Goal: Task Accomplishment & Management: Use online tool/utility

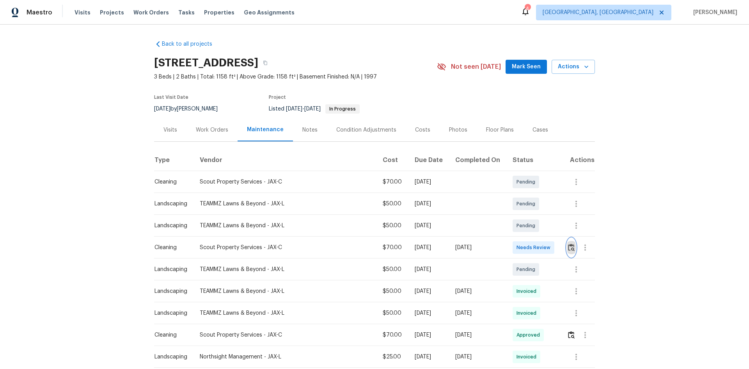
click at [568, 250] on img "button" at bounding box center [571, 246] width 7 height 7
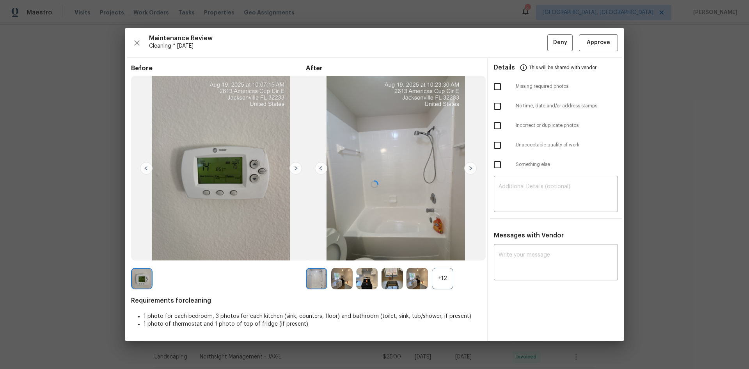
click at [440, 278] on div at bounding box center [374, 184] width 499 height 312
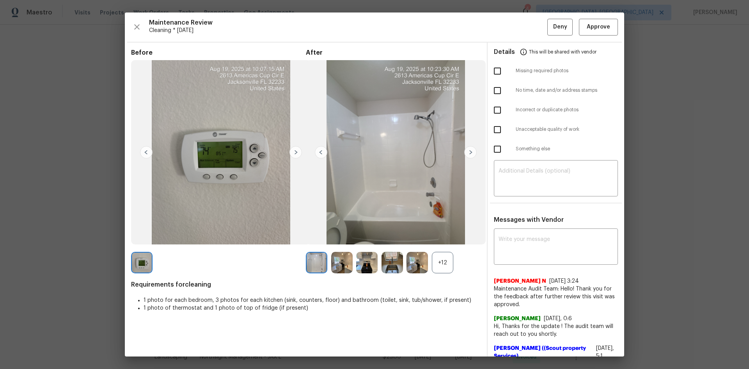
click at [439, 262] on div "+12" at bounding box center [442, 262] width 21 height 21
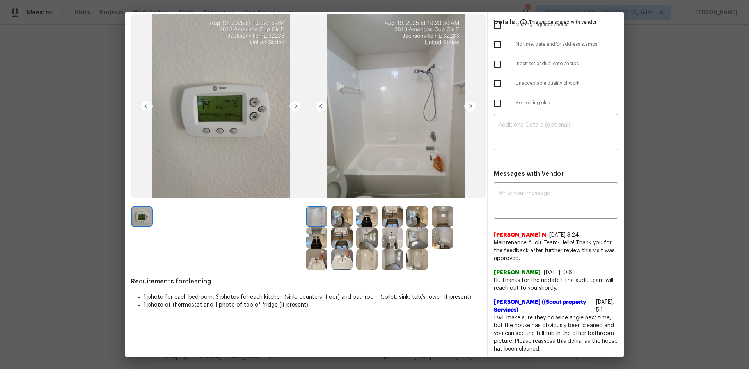
scroll to position [24, 0]
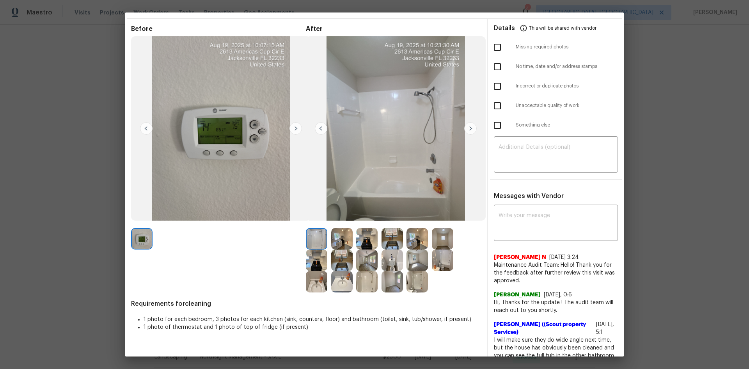
click at [391, 263] on img at bounding box center [392, 259] width 21 height 21
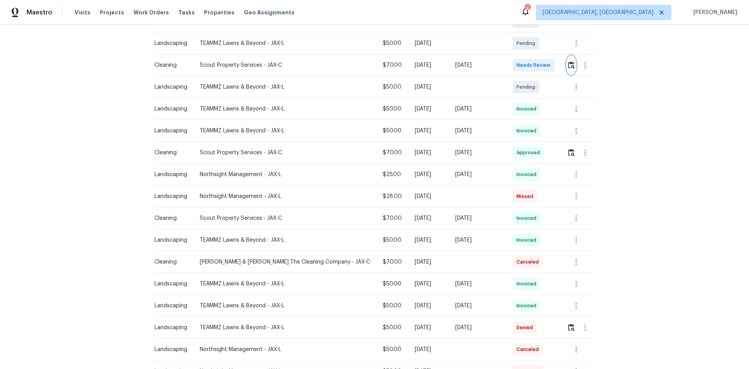
scroll to position [0, 0]
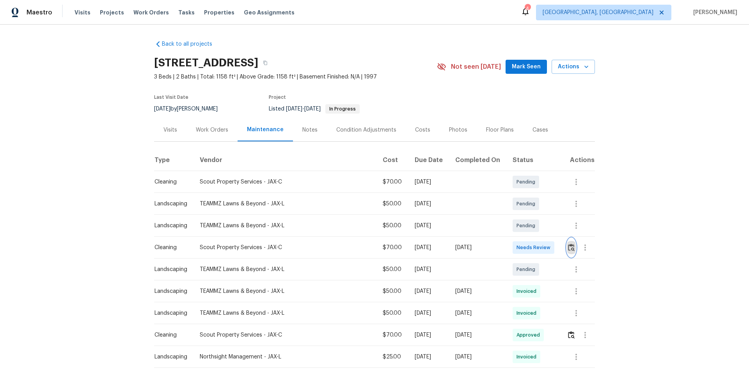
click at [568, 248] on img "button" at bounding box center [571, 246] width 7 height 7
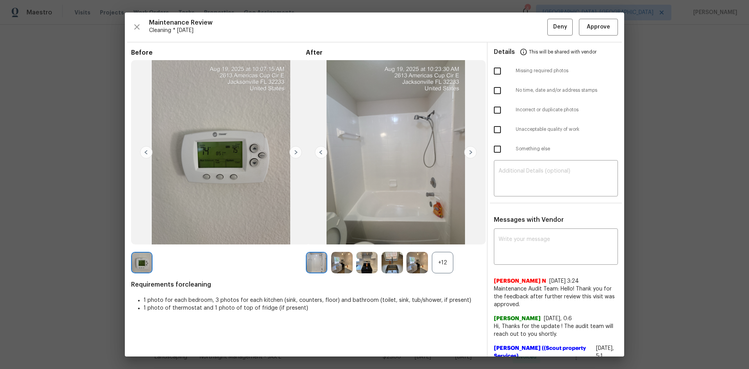
click at [434, 265] on div "+12" at bounding box center [442, 262] width 21 height 21
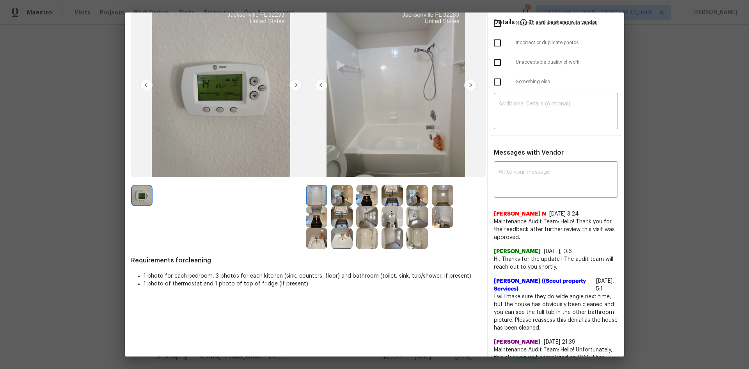
scroll to position [78, 0]
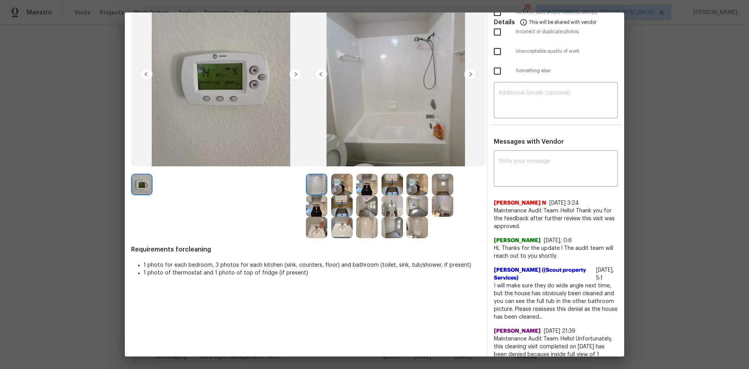
click at [388, 202] on img at bounding box center [392, 205] width 21 height 21
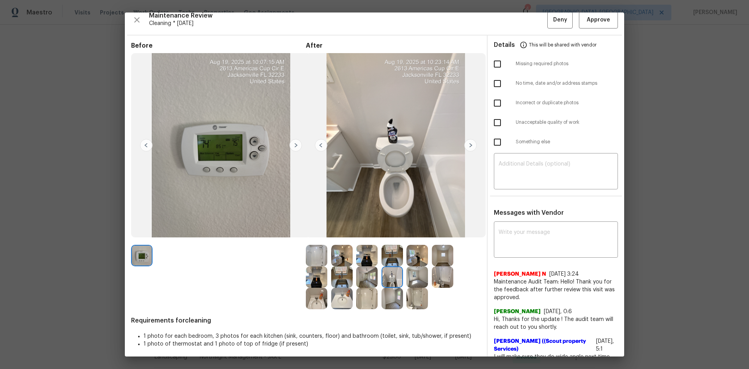
scroll to position [0, 0]
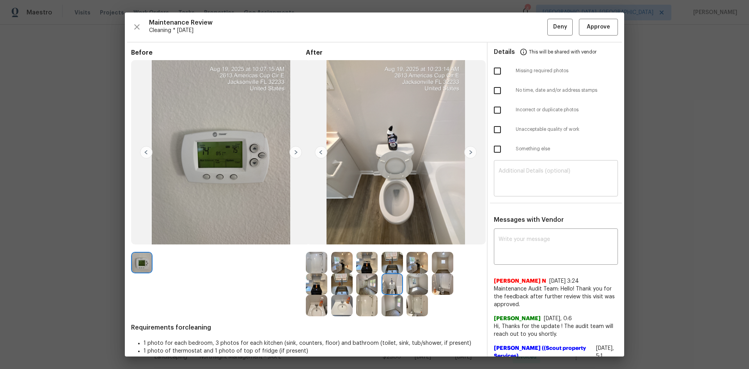
click at [522, 183] on textarea at bounding box center [556, 179] width 115 height 22
paste textarea "Maintenance Audit Team: Hello! Unfortunately, this cleaning visit completed on …"
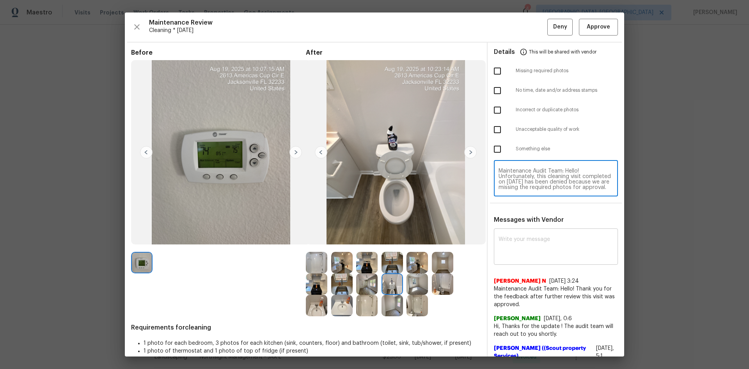
scroll to position [76, 0]
type textarea "Maintenance Audit Team: Hello! Unfortunately, this cleaning visit completed on …"
click at [508, 253] on textarea at bounding box center [556, 247] width 115 height 22
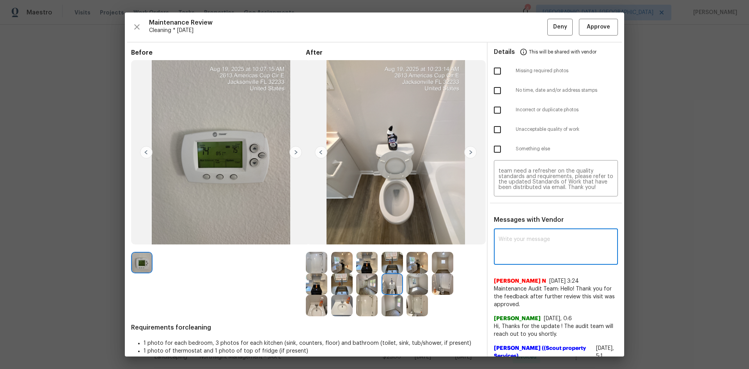
paste textarea "Maintenance Audit Team: Hello! Unfortunately, this cleaning visit completed on …"
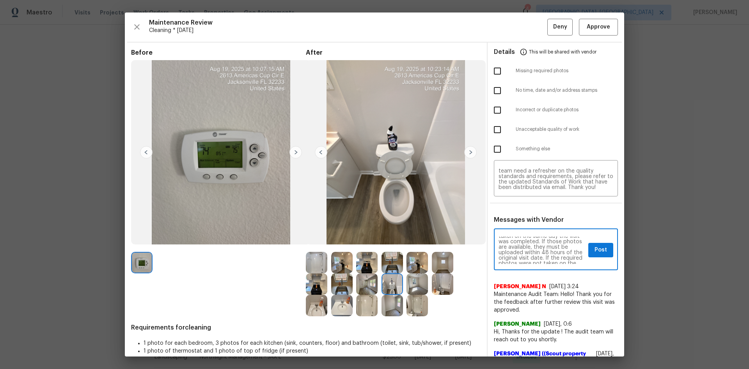
scroll to position [31, 0]
type textarea "Maintenance Audit Team: Hello! Unfortunately, this cleaning visit completed on …"
click at [595, 251] on span "Post" at bounding box center [601, 250] width 12 height 10
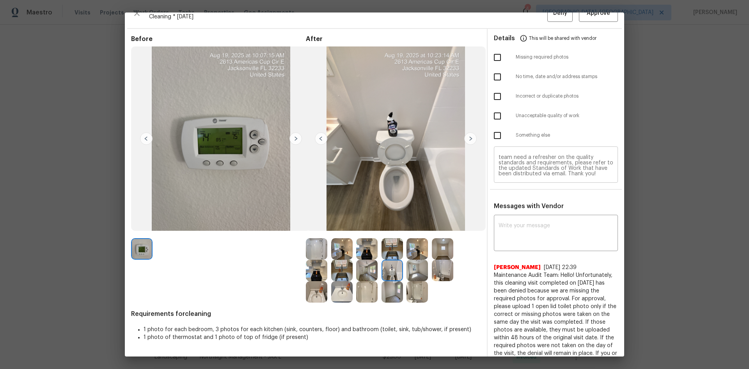
scroll to position [0, 0]
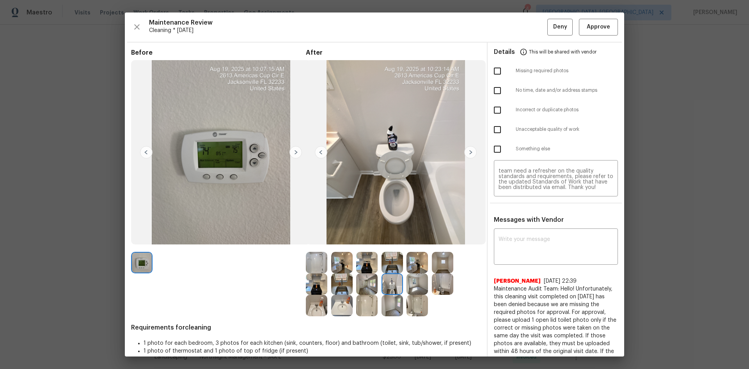
drag, startPoint x: 492, startPoint y: 66, endPoint x: 522, endPoint y: 62, distance: 31.1
click at [492, 66] on input "checkbox" at bounding box center [497, 71] width 16 height 16
checkbox input "true"
click at [547, 25] on button "Deny" at bounding box center [559, 27] width 25 height 17
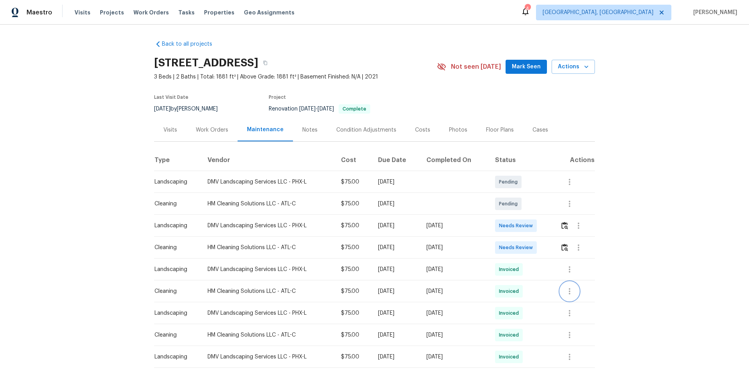
click at [569, 292] on icon "button" at bounding box center [569, 290] width 9 height 9
click at [589, 302] on li "View details" at bounding box center [587, 303] width 55 height 13
click at [616, 264] on div at bounding box center [374, 184] width 749 height 369
click at [564, 224] on img "button" at bounding box center [565, 225] width 7 height 7
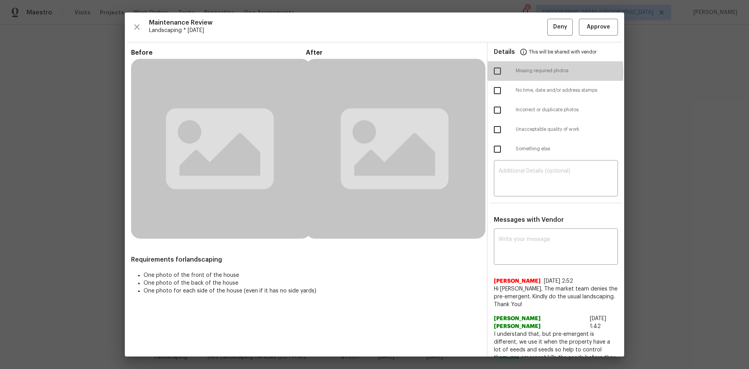
click at [493, 72] on input "checkbox" at bounding box center [497, 71] width 16 height 16
checkbox input "true"
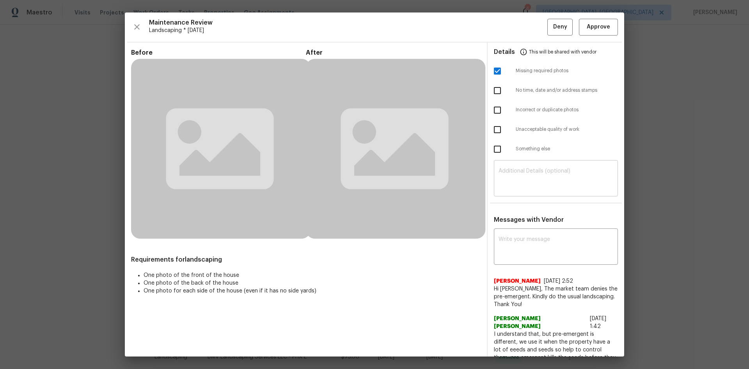
click at [508, 181] on textarea at bounding box center [556, 179] width 115 height 22
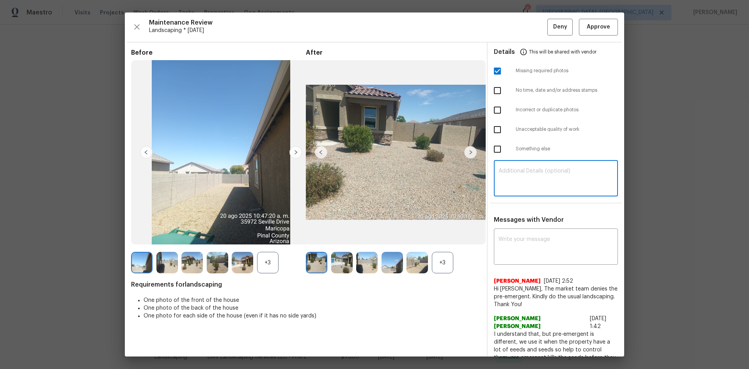
paste textarea "Maintenance Audit Team: Hello! Unfortunately, this cleaning visit completed on …"
type textarea "Maintenance Audit Team: Hello! Unfortunately, this cleaning visit completed on …"
click at [518, 242] on textarea at bounding box center [556, 247] width 115 height 22
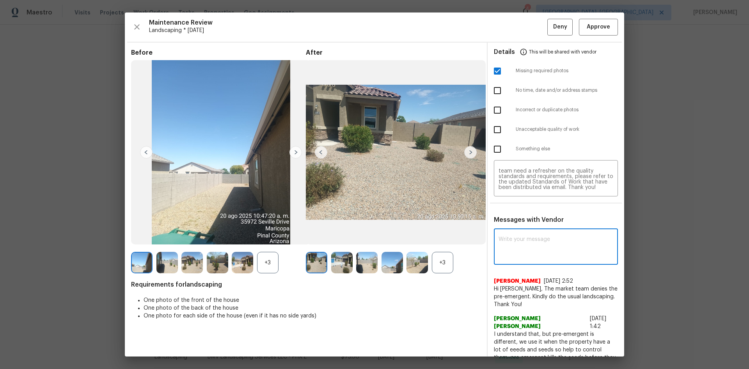
paste textarea "Maintenance Audit Team: Hello! Unfortunately, this cleaning visit completed on …"
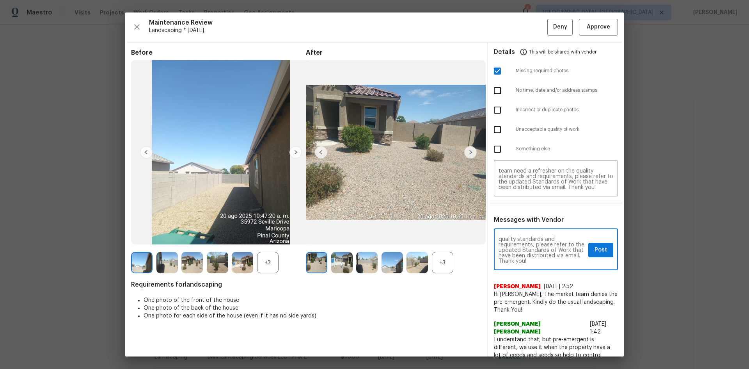
type textarea "Maintenance Audit Team: Hello! Unfortunately, this cleaning visit completed on …"
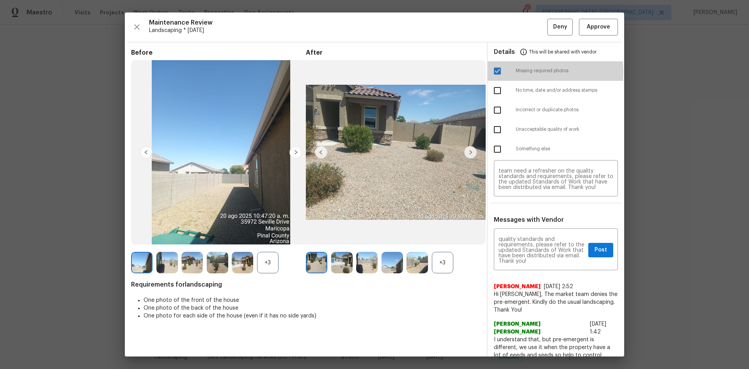
click at [498, 72] on input "checkbox" at bounding box center [497, 71] width 16 height 16
checkbox input "false"
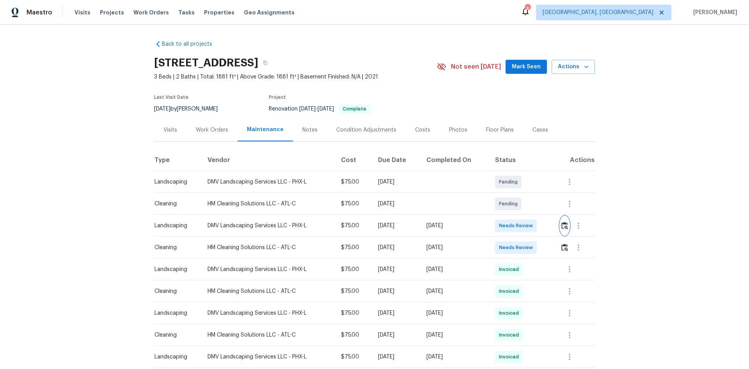
click at [565, 231] on button "button" at bounding box center [564, 225] width 9 height 19
click at [564, 250] on img "button" at bounding box center [565, 246] width 7 height 7
click at [563, 247] on img "button" at bounding box center [565, 246] width 7 height 7
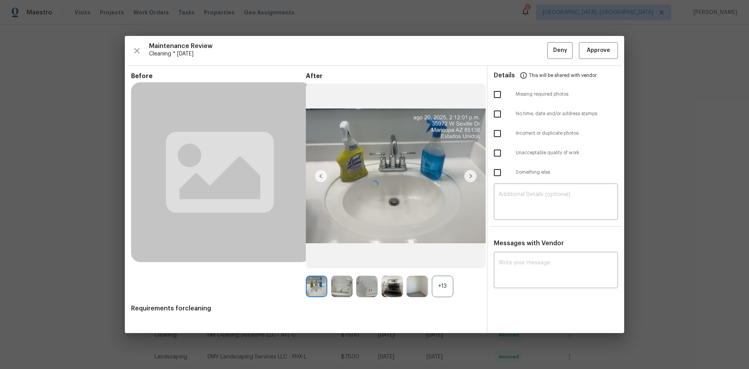
click at [505, 274] on div at bounding box center [374, 184] width 499 height 297
click at [513, 266] on div at bounding box center [374, 184] width 499 height 297
click at [510, 260] on textarea at bounding box center [556, 271] width 115 height 22
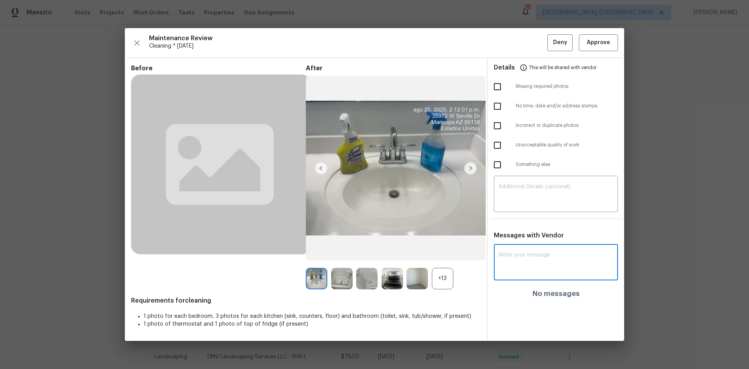
paste textarea "Maintenance Audit Team: Hello! Unfortunately, this cleaning visit completed on …"
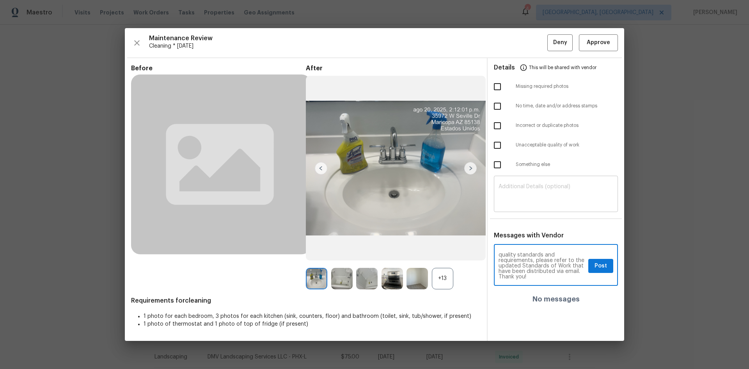
type textarea "Maintenance Audit Team: Hello! Unfortunately, this cleaning visit completed on …"
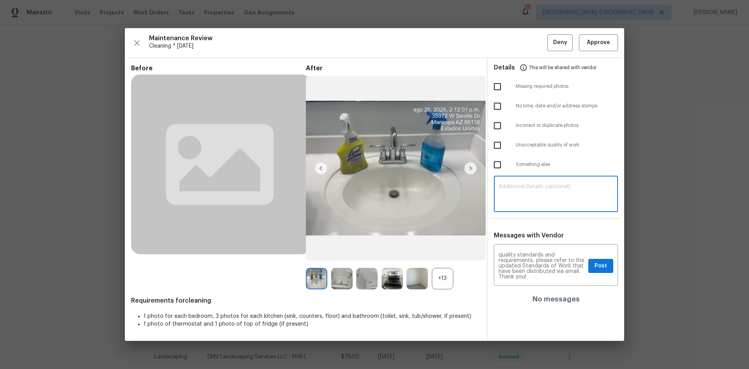
click at [508, 195] on textarea at bounding box center [556, 195] width 115 height 22
paste textarea "Maintenance Audit Team: Hello! Unfortunately, this cleaning visit completed on …"
type textarea "Maintenance Audit Team: Hello! Unfortunately, this cleaning visit completed on …"
click at [441, 279] on div "+13" at bounding box center [442, 278] width 21 height 21
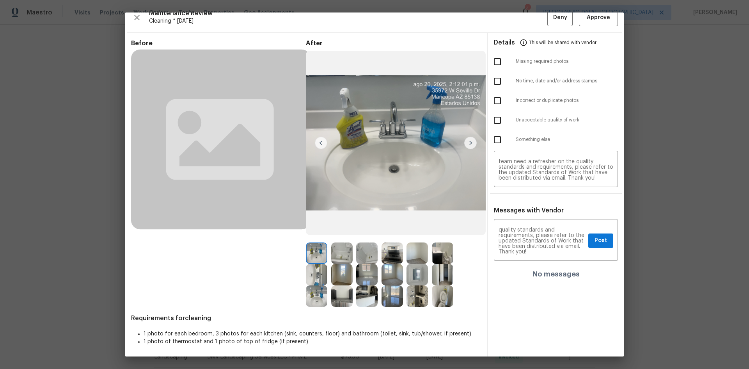
scroll to position [11, 0]
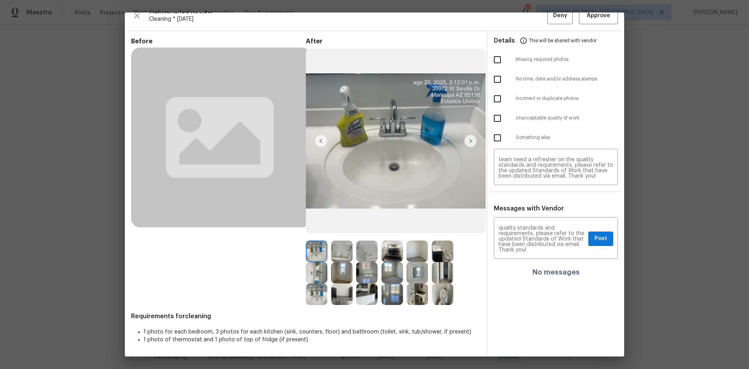
click at [415, 274] on img at bounding box center [417, 272] width 21 height 21
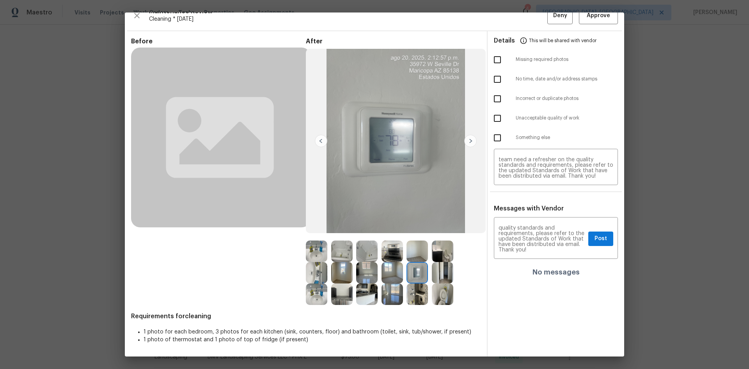
click at [415, 274] on img at bounding box center [417, 272] width 21 height 21
click at [415, 273] on img at bounding box center [417, 272] width 21 height 21
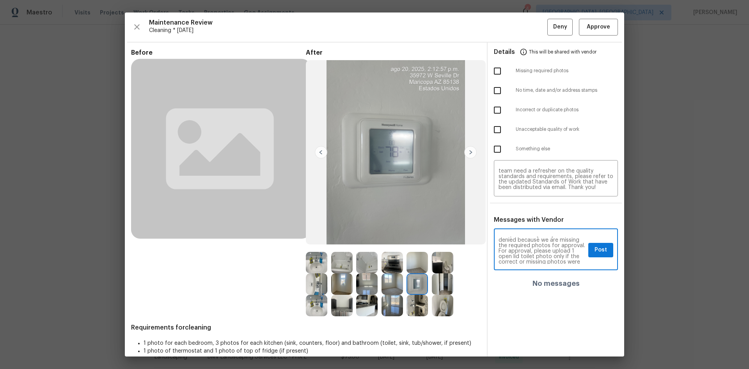
scroll to position [31, 0]
click at [598, 252] on span "Post" at bounding box center [601, 250] width 12 height 10
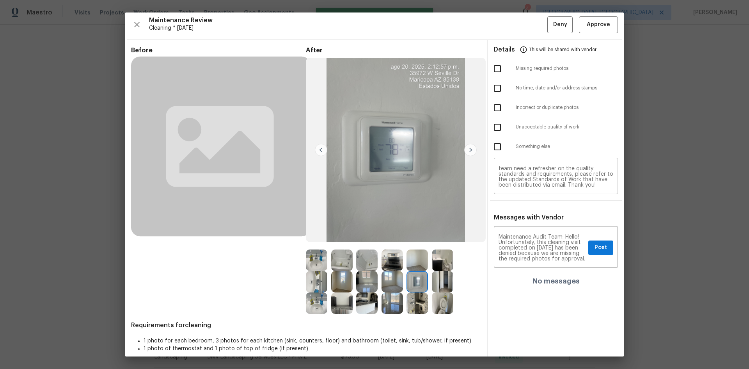
scroll to position [0, 0]
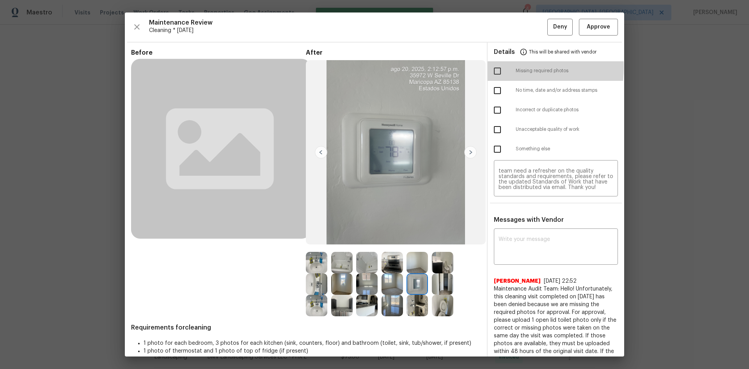
click at [493, 67] on input "checkbox" at bounding box center [497, 71] width 16 height 16
checkbox input "true"
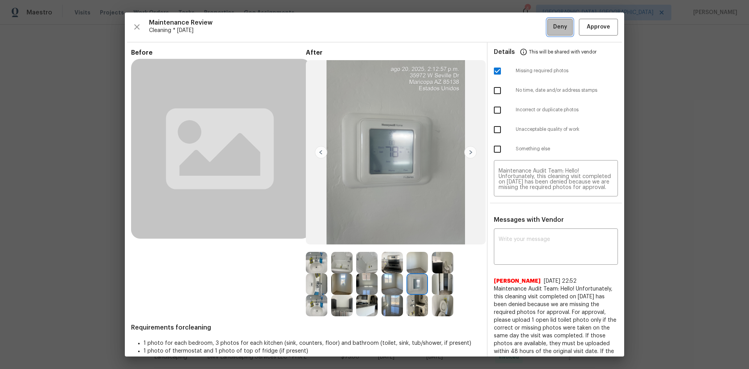
click at [547, 23] on button "Deny" at bounding box center [559, 27] width 25 height 17
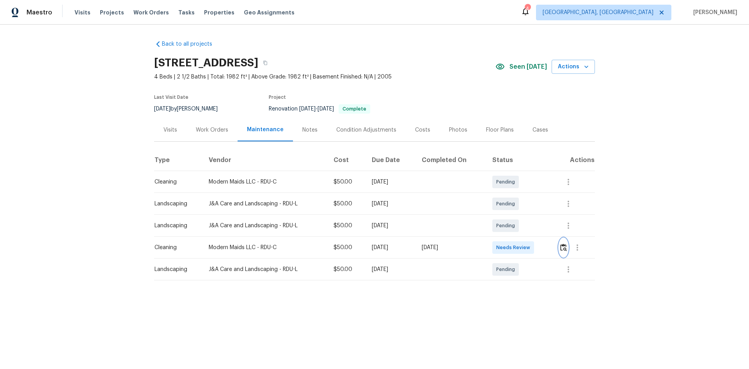
click at [565, 249] on img "button" at bounding box center [563, 246] width 7 height 7
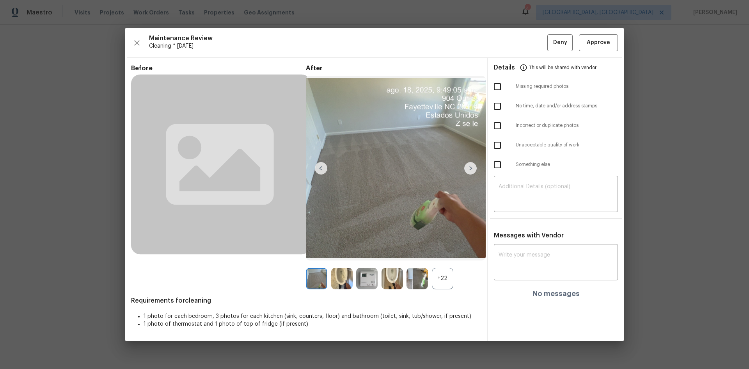
click at [444, 280] on div "+22" at bounding box center [442, 278] width 21 height 21
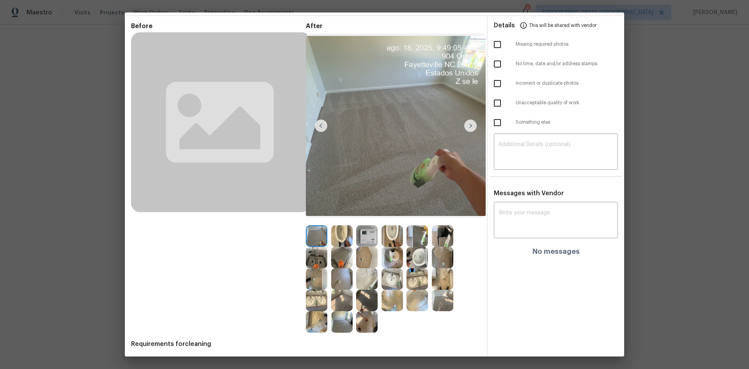
scroll to position [54, 0]
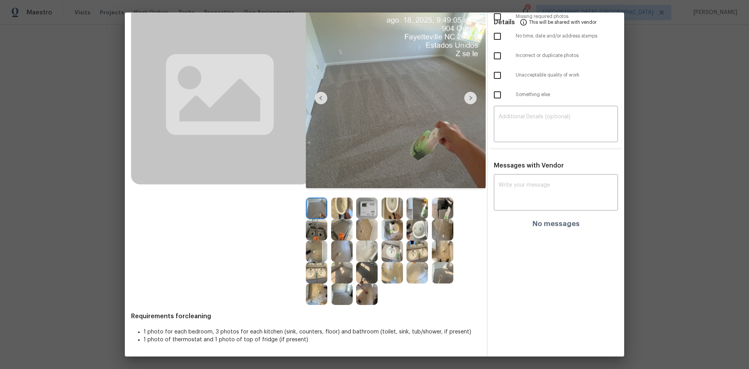
click at [366, 208] on img at bounding box center [366, 207] width 21 height 21
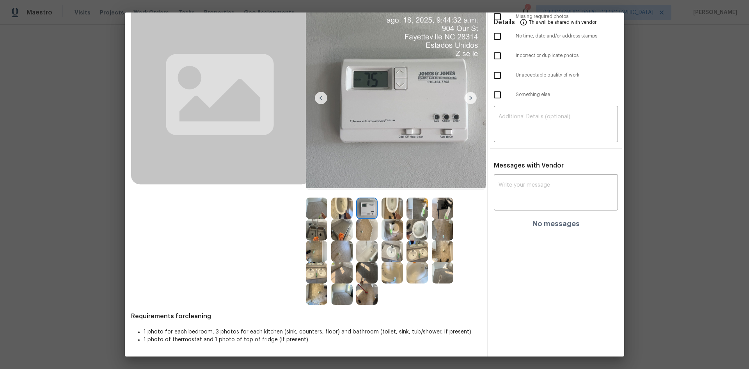
click at [366, 208] on img at bounding box center [366, 207] width 21 height 21
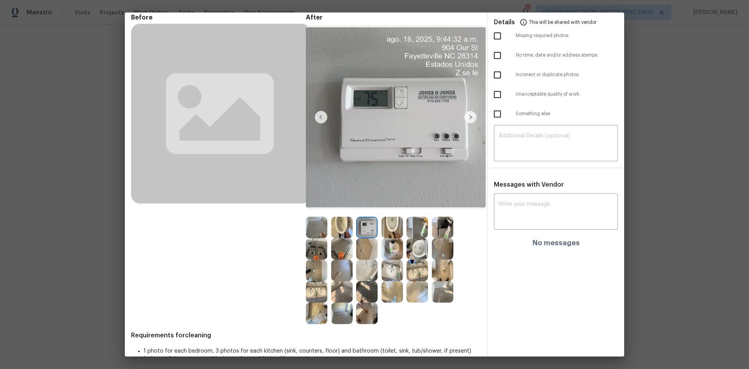
scroll to position [0, 0]
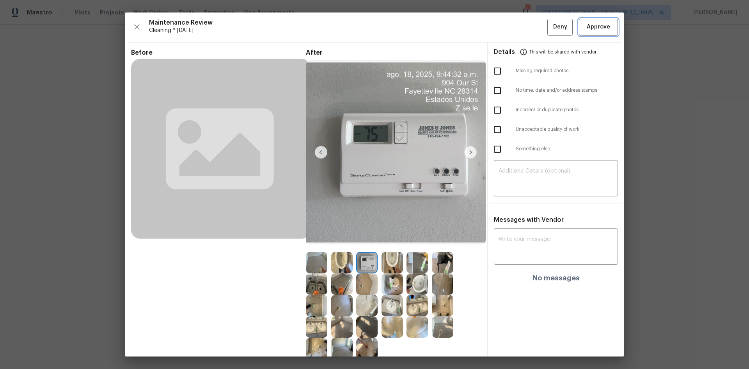
click at [591, 31] on span "Approve" at bounding box center [598, 27] width 23 height 10
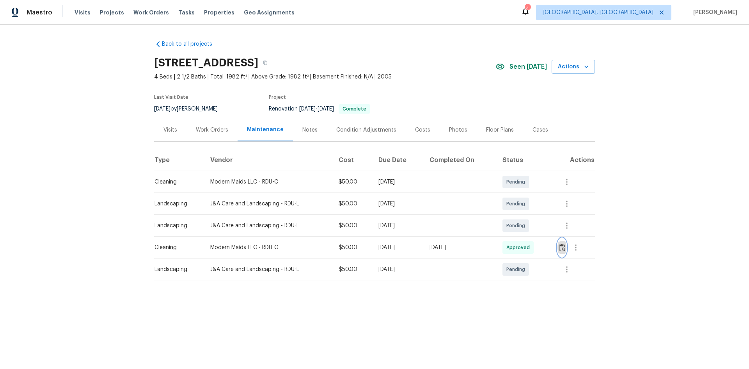
click at [562, 246] on img "button" at bounding box center [562, 246] width 7 height 7
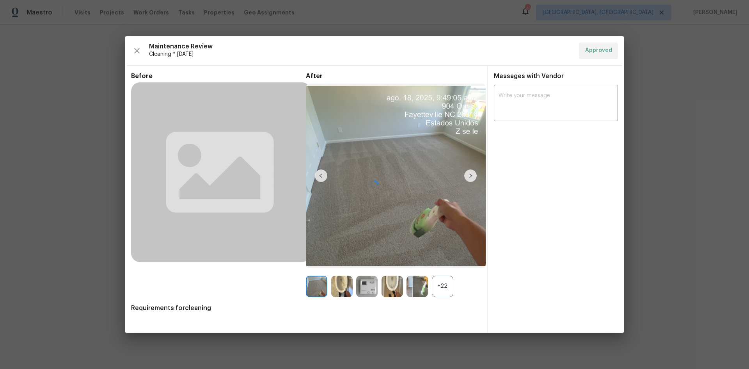
click at [371, 287] on div at bounding box center [374, 184] width 499 height 297
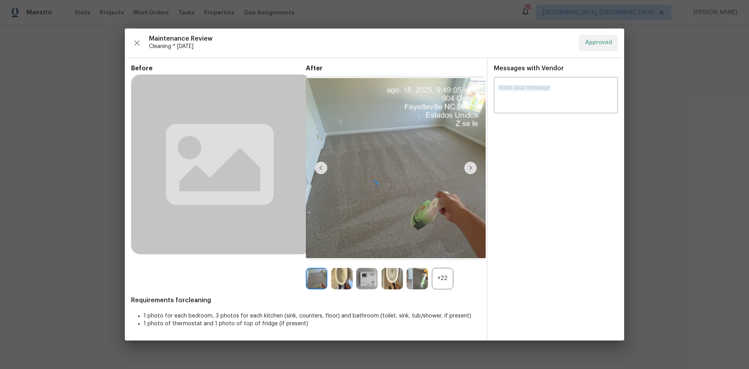
click at [371, 287] on div at bounding box center [374, 184] width 499 height 312
click at [435, 277] on div at bounding box center [374, 184] width 499 height 312
click at [441, 279] on div "+22" at bounding box center [442, 278] width 21 height 21
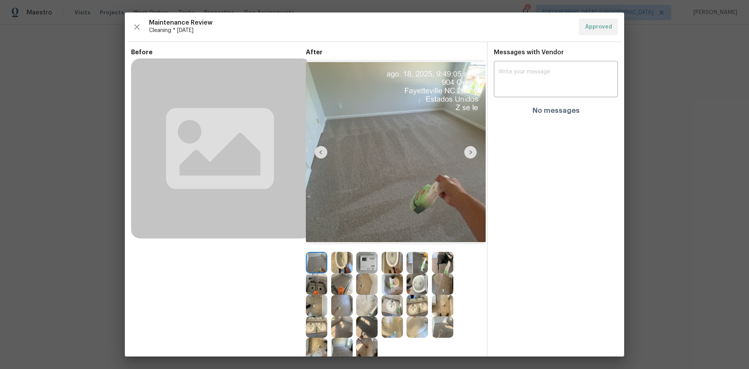
click at [363, 256] on img at bounding box center [366, 262] width 21 height 21
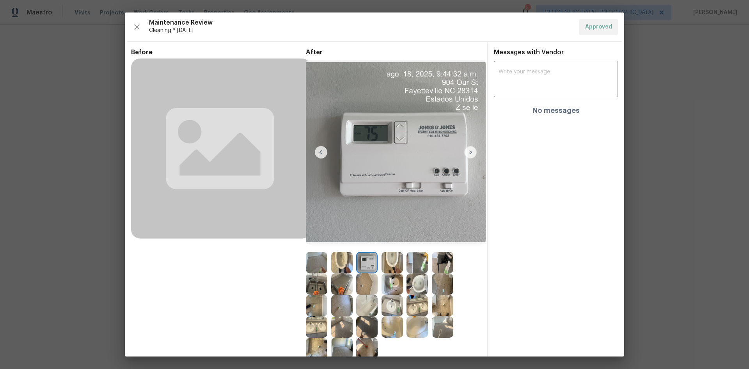
click at [363, 256] on img at bounding box center [366, 262] width 21 height 21
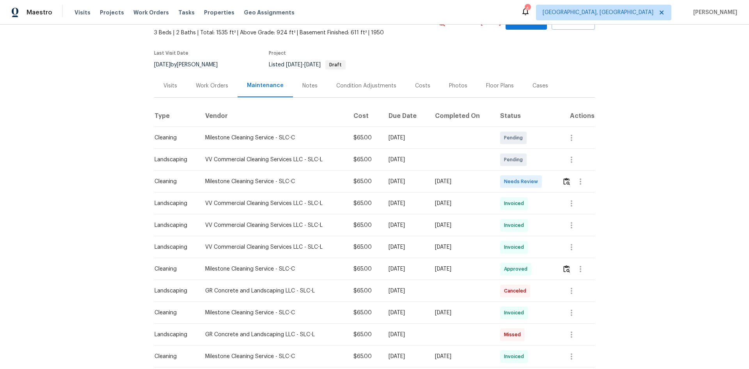
scroll to position [39, 0]
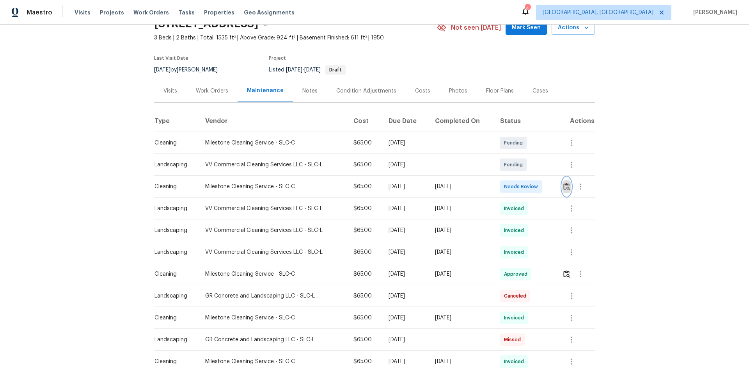
click at [565, 188] on img "button" at bounding box center [566, 186] width 7 height 7
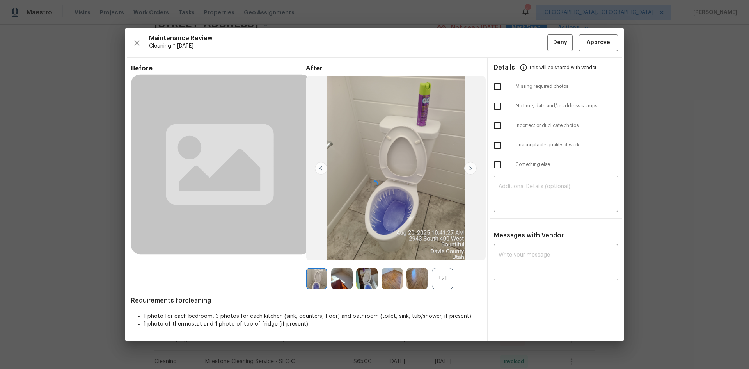
click at [445, 282] on div at bounding box center [374, 184] width 499 height 312
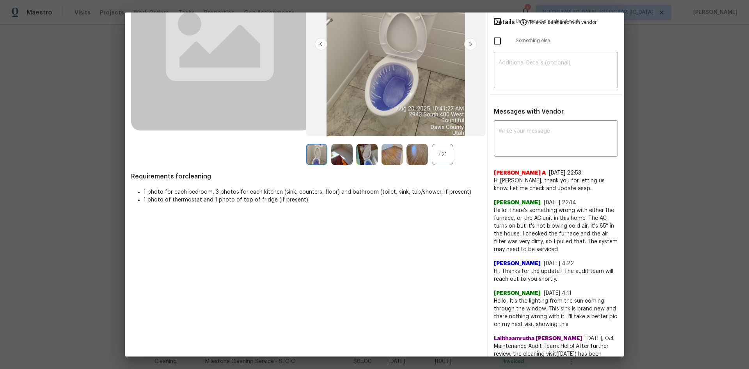
scroll to position [117, 0]
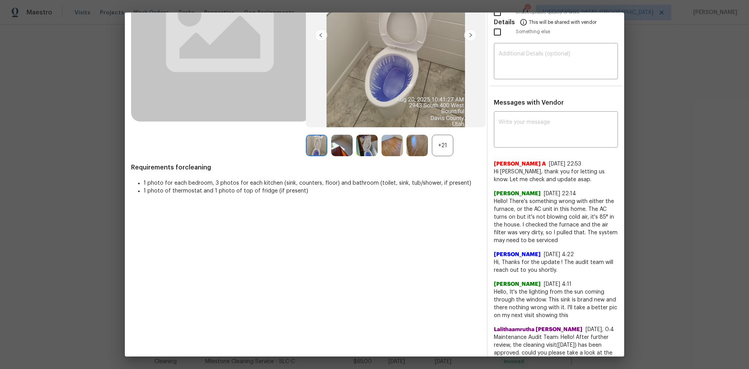
click at [441, 144] on div "+21" at bounding box center [442, 145] width 21 height 21
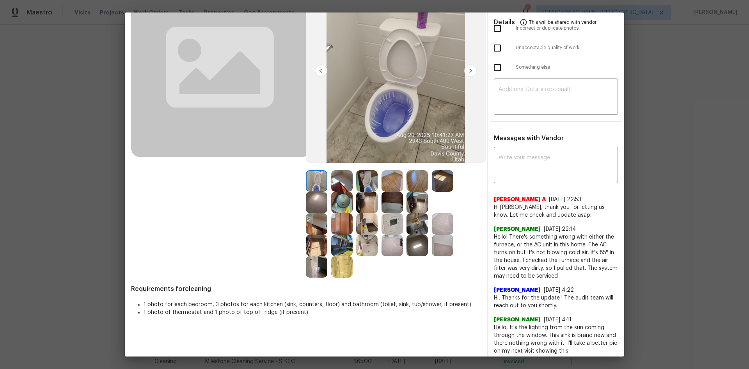
scroll to position [78, 0]
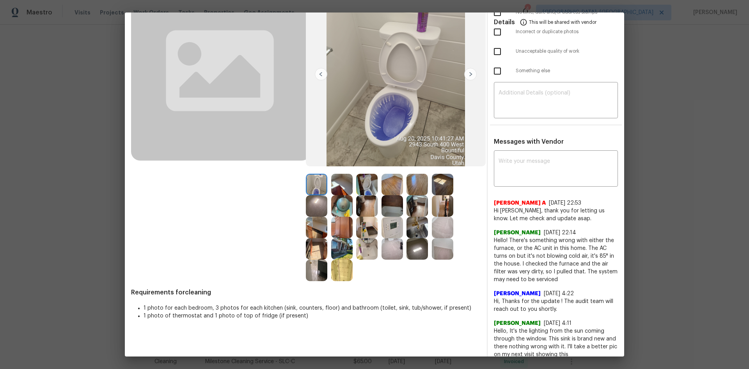
click at [391, 223] on img at bounding box center [392, 227] width 21 height 21
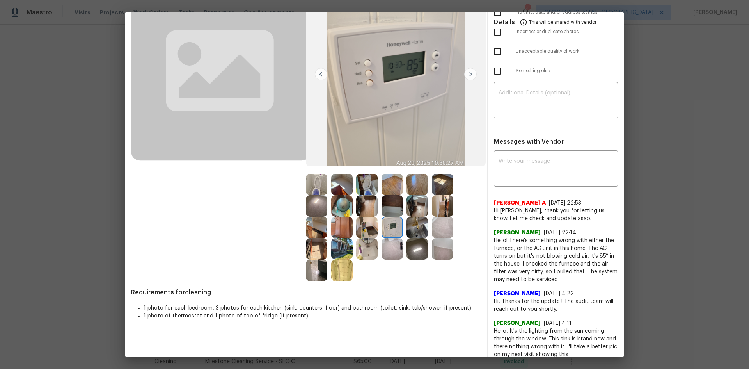
click at [391, 223] on img at bounding box center [392, 227] width 21 height 21
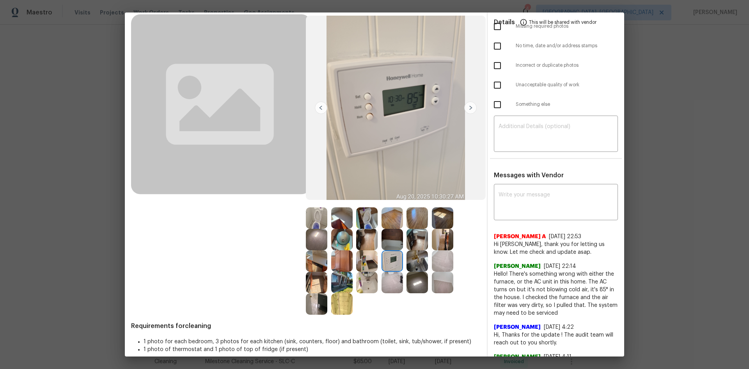
scroll to position [0, 0]
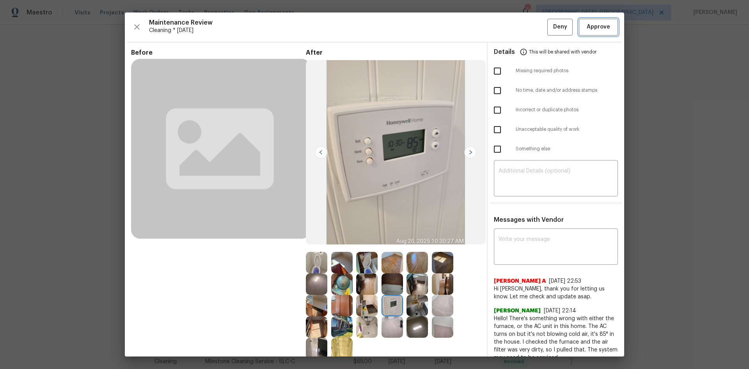
click at [588, 26] on span "Approve" at bounding box center [598, 27] width 23 height 10
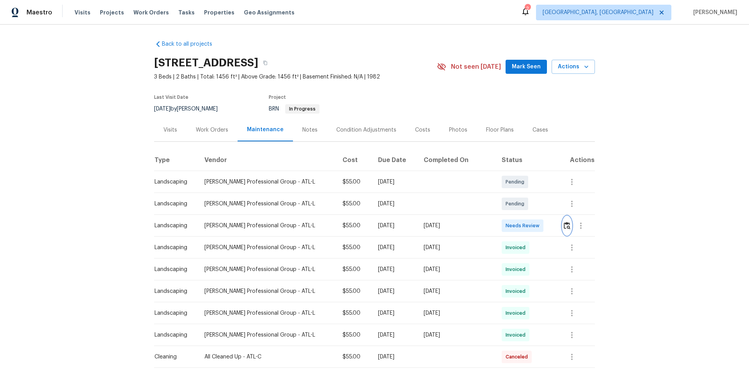
click at [564, 222] on img "button" at bounding box center [567, 225] width 7 height 7
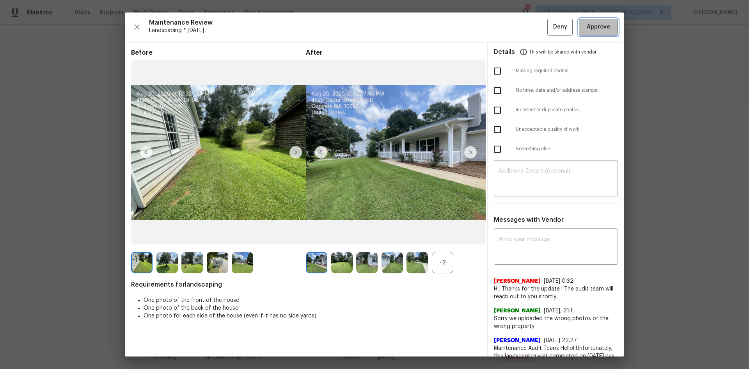
click at [587, 23] on span "Approve" at bounding box center [598, 27] width 23 height 10
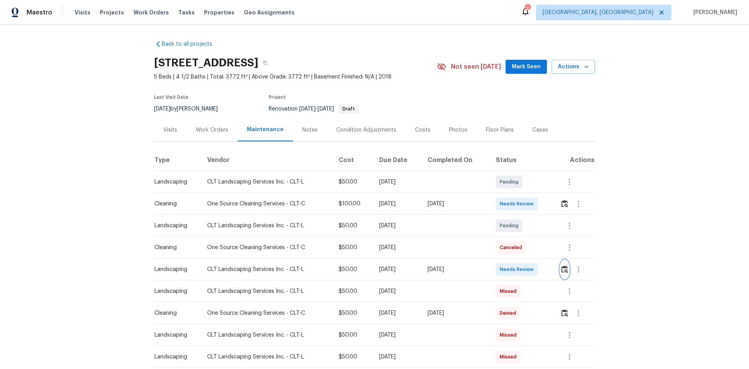
click at [563, 270] on img "button" at bounding box center [565, 268] width 7 height 7
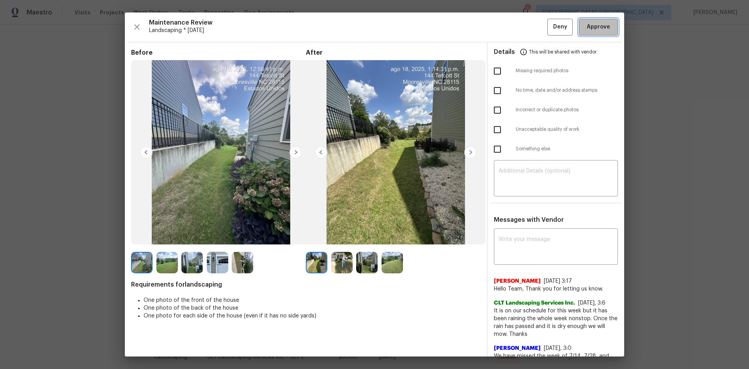
click at [593, 32] on span "Approve" at bounding box center [598, 27] width 23 height 10
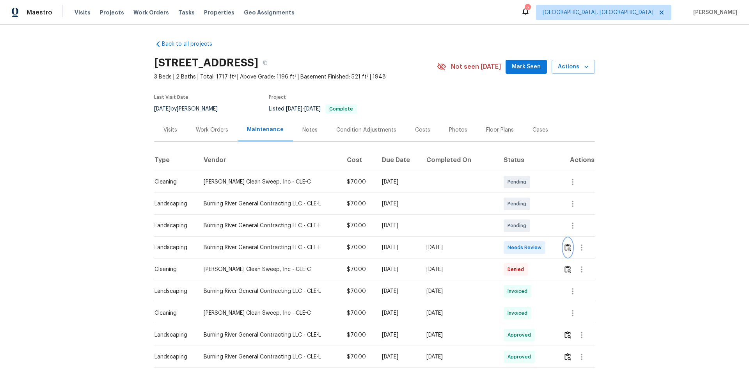
click at [566, 244] on img "button" at bounding box center [568, 246] width 7 height 7
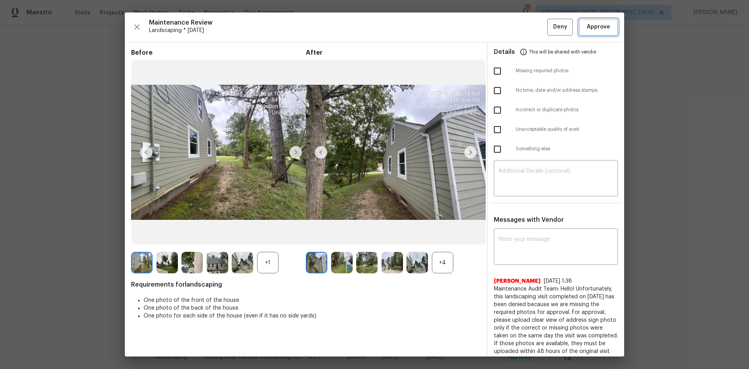
click at [594, 28] on span "Approve" at bounding box center [598, 27] width 23 height 10
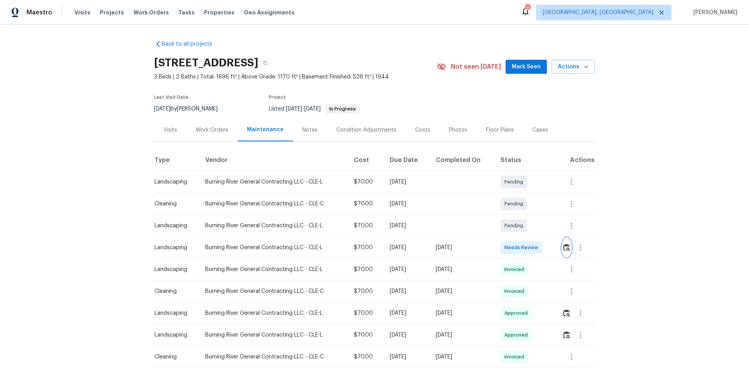
click at [564, 250] on img "button" at bounding box center [566, 246] width 7 height 7
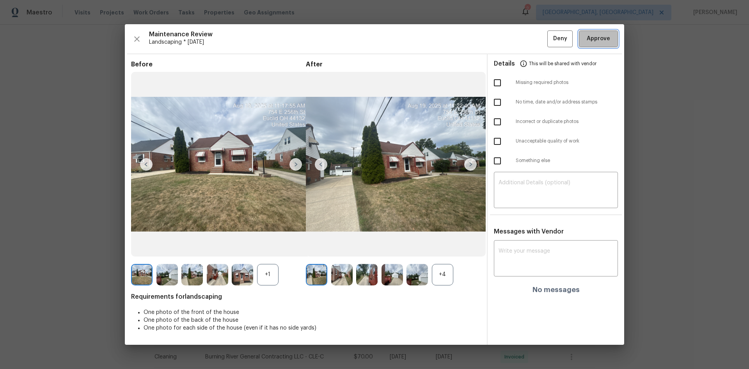
click at [596, 39] on span "Approve" at bounding box center [598, 39] width 23 height 10
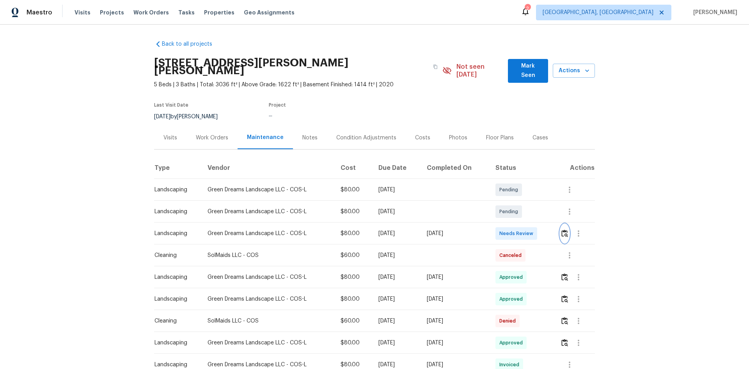
click at [563, 229] on img "button" at bounding box center [565, 232] width 7 height 7
click at [562, 229] on img "button" at bounding box center [565, 232] width 7 height 7
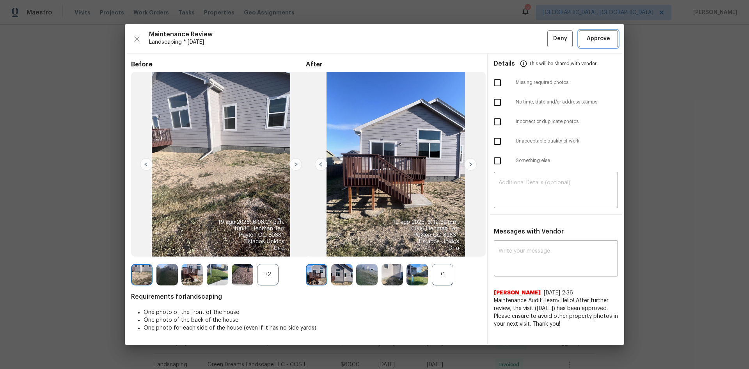
click at [599, 35] on span "Approve" at bounding box center [598, 39] width 23 height 10
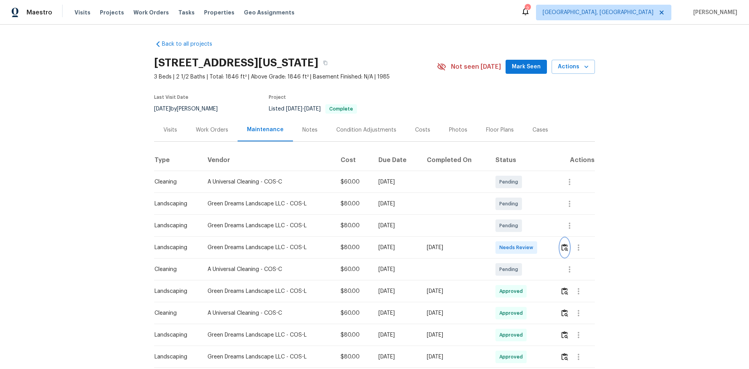
click at [567, 247] on img "button" at bounding box center [565, 246] width 7 height 7
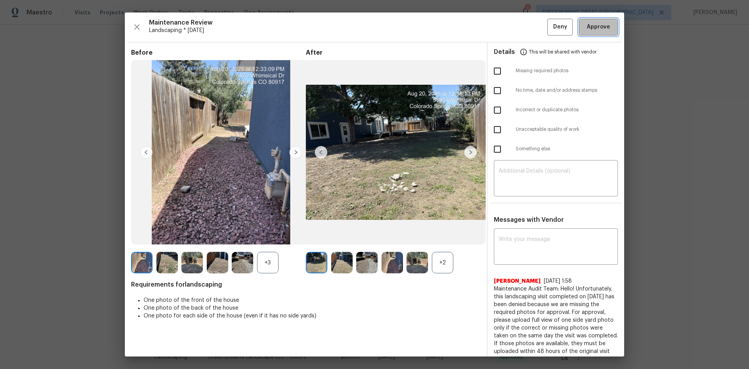
click button "Approve"
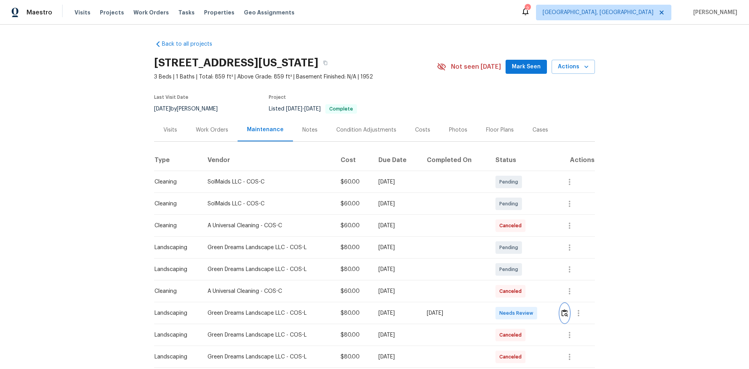
click at [565, 312] on img "button" at bounding box center [565, 312] width 7 height 7
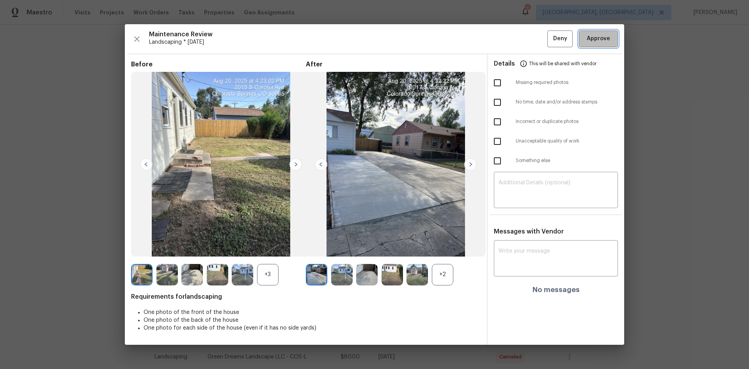
click at [594, 41] on span "Approve" at bounding box center [598, 39] width 23 height 10
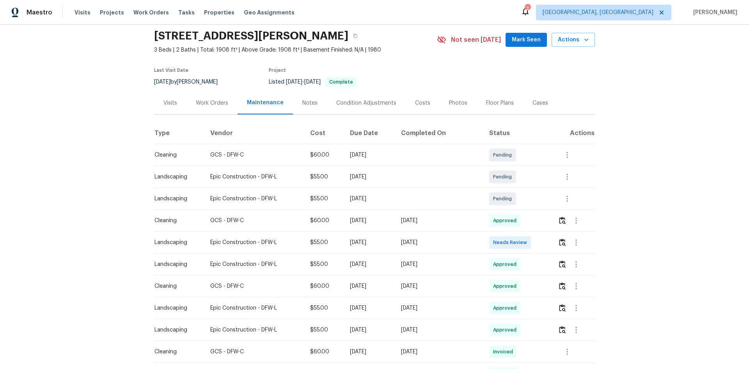
scroll to position [26, 0]
click at [559, 242] on img "button" at bounding box center [562, 242] width 7 height 7
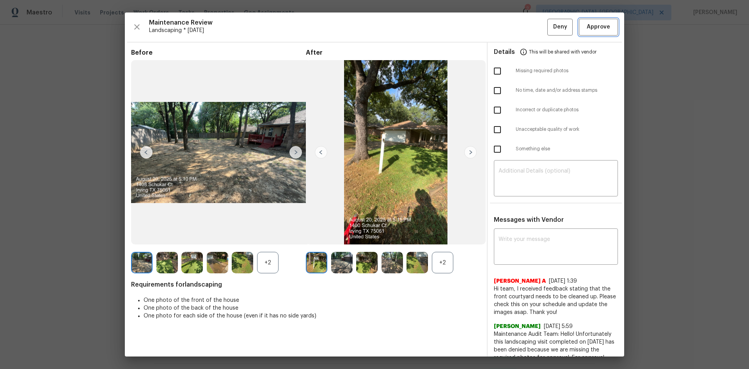
click at [594, 29] on span "Approve" at bounding box center [598, 27] width 23 height 10
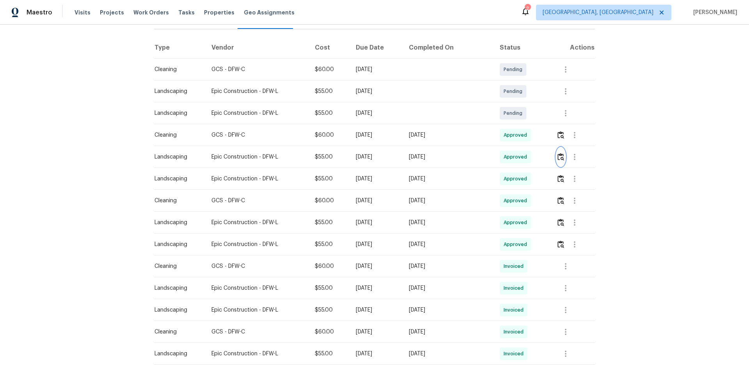
scroll to position [0, 0]
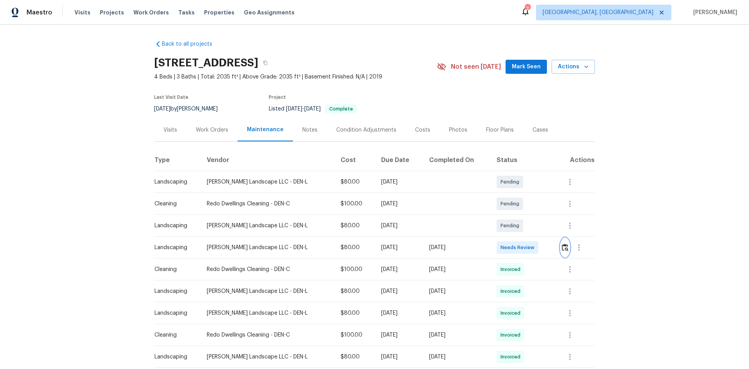
click at [563, 250] on img "button" at bounding box center [565, 246] width 7 height 7
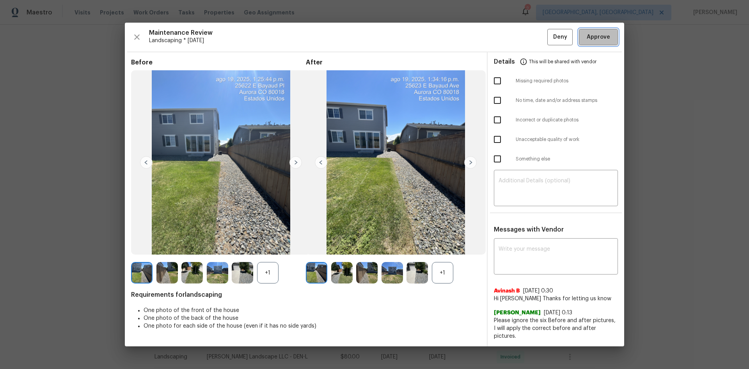
click at [604, 40] on span "Approve" at bounding box center [598, 37] width 23 height 10
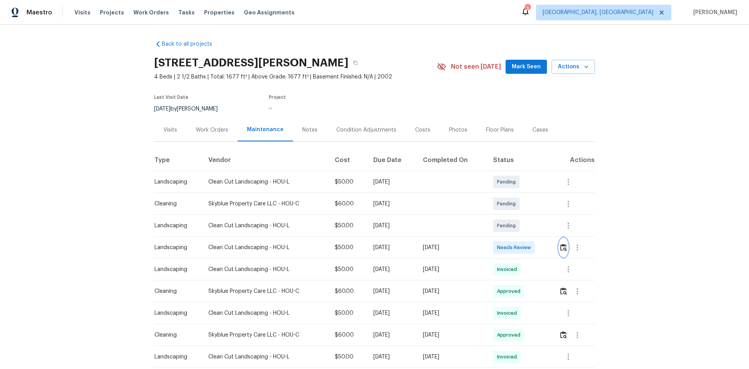
click at [562, 249] on img "button" at bounding box center [563, 246] width 7 height 7
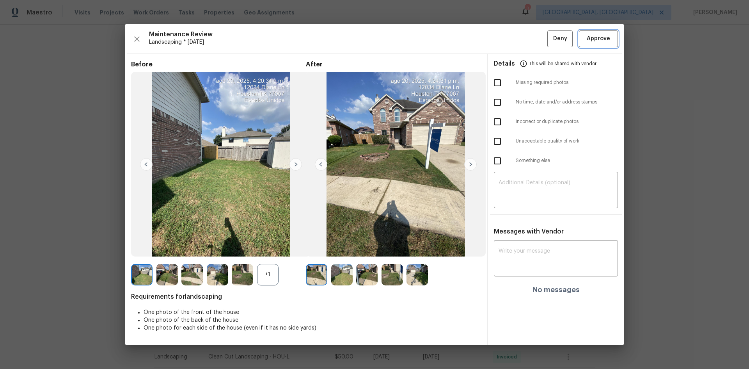
click at [595, 38] on span "Approve" at bounding box center [598, 39] width 23 height 10
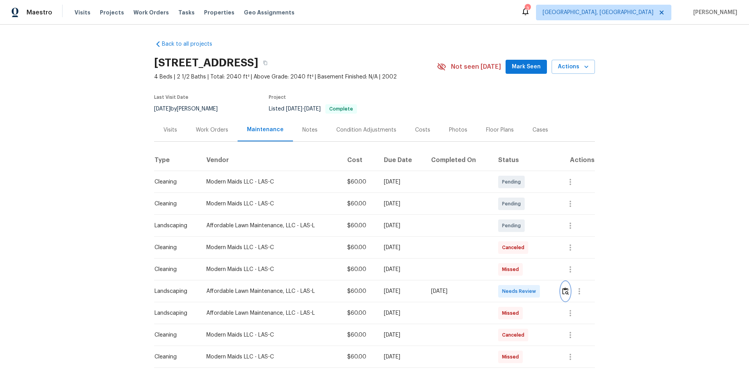
click at [563, 296] on button "button" at bounding box center [565, 291] width 9 height 19
click at [565, 294] on img "button" at bounding box center [565, 290] width 7 height 7
click at [566, 292] on img "button" at bounding box center [565, 290] width 7 height 7
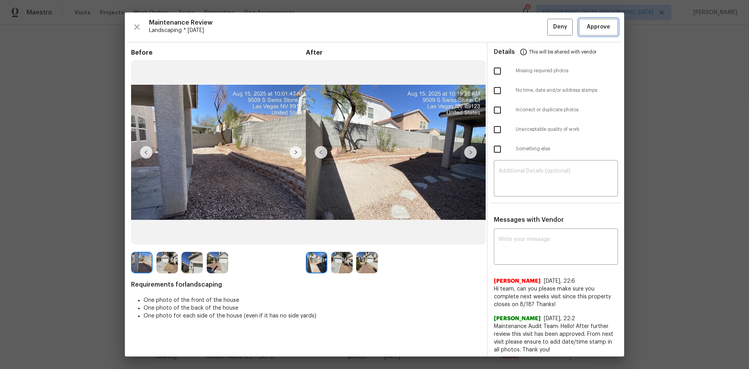
click at [592, 27] on span "Approve" at bounding box center [598, 27] width 23 height 10
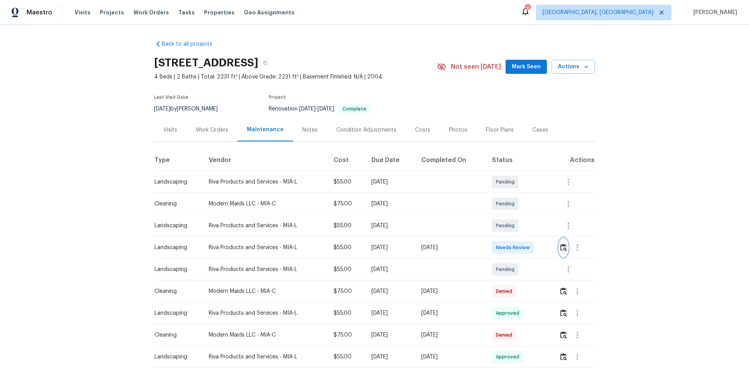
click at [561, 250] on img "button" at bounding box center [563, 246] width 7 height 7
click at [560, 247] on img "button" at bounding box center [563, 246] width 7 height 7
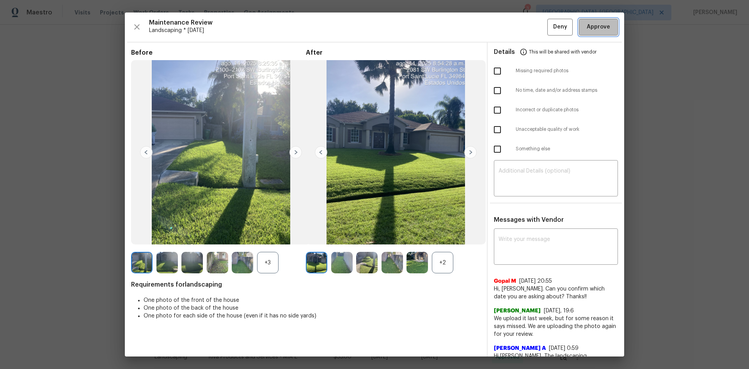
click at [592, 30] on span "Approve" at bounding box center [598, 27] width 23 height 10
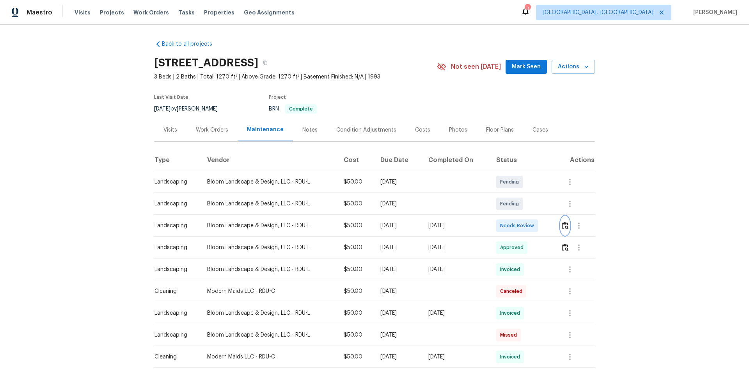
click at [565, 231] on button "button" at bounding box center [565, 225] width 9 height 19
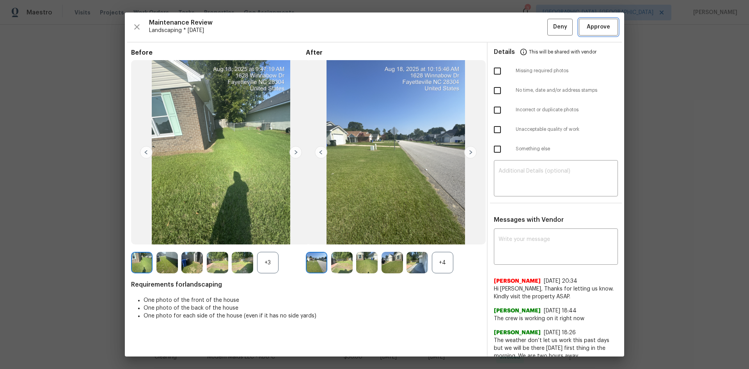
click at [594, 25] on span "Approve" at bounding box center [598, 27] width 23 height 10
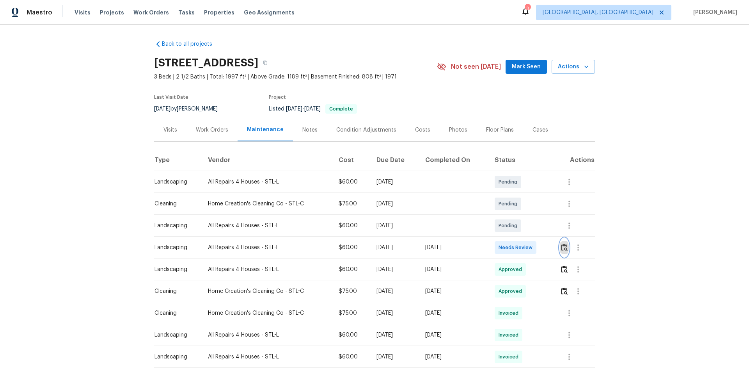
click at [562, 247] on img "button" at bounding box center [564, 246] width 7 height 7
click at [562, 248] on img "button" at bounding box center [564, 246] width 7 height 7
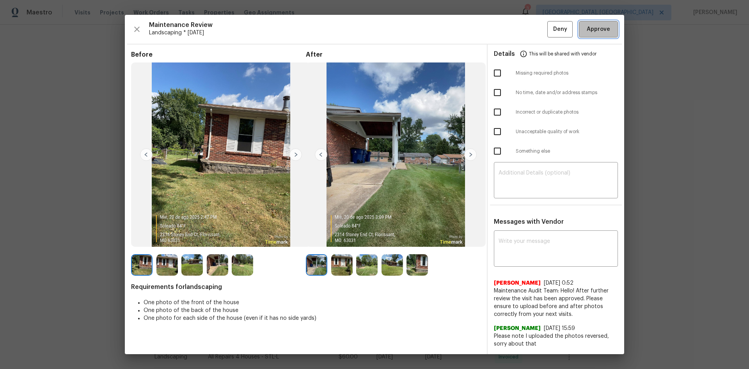
click at [597, 25] on span "Approve" at bounding box center [598, 30] width 23 height 10
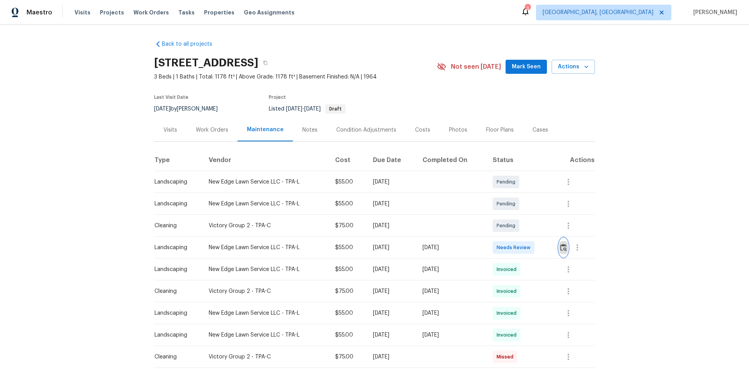
click at [564, 243] on button "button" at bounding box center [563, 247] width 9 height 19
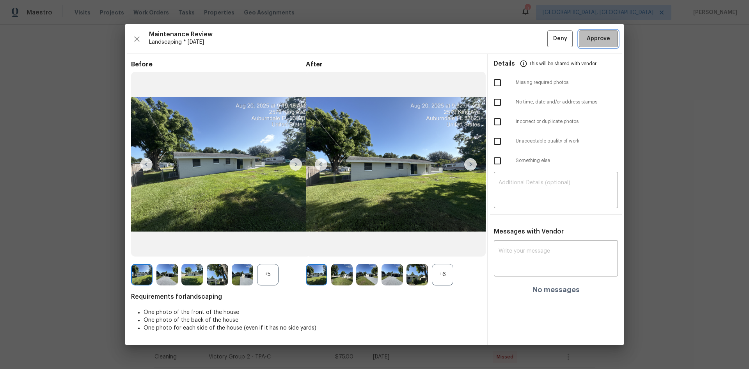
click at [604, 39] on span "Approve" at bounding box center [598, 39] width 23 height 10
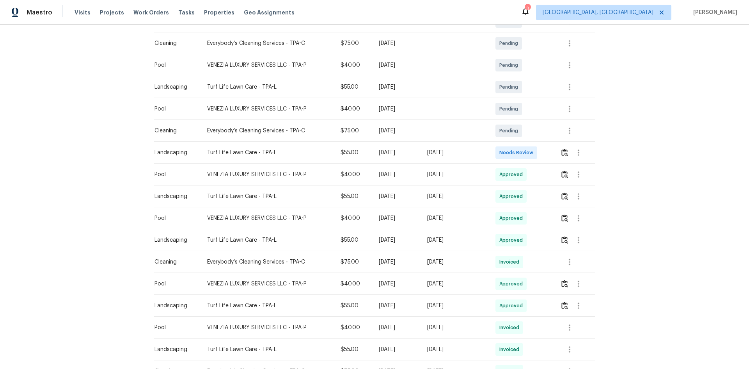
scroll to position [26, 0]
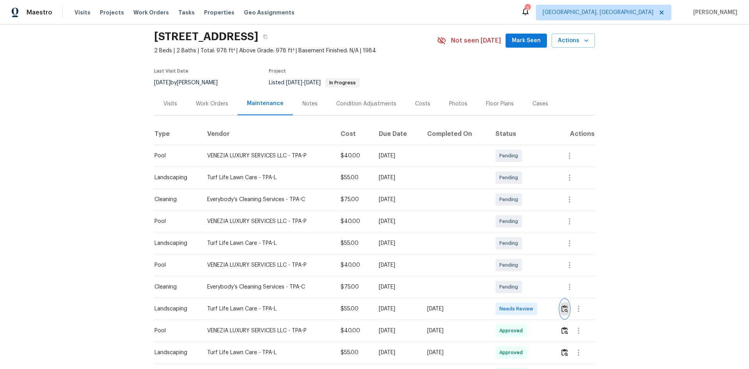
click at [565, 310] on img "button" at bounding box center [565, 308] width 7 height 7
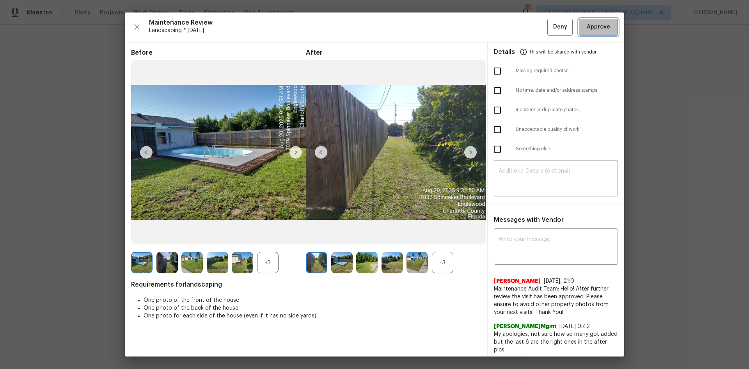
click at [592, 28] on span "Approve" at bounding box center [598, 27] width 23 height 10
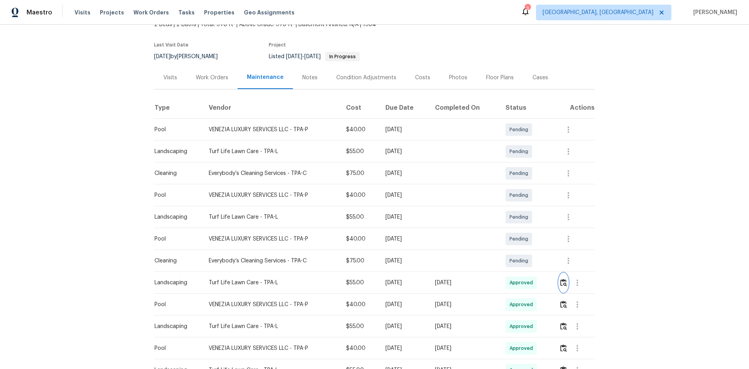
scroll to position [39, 0]
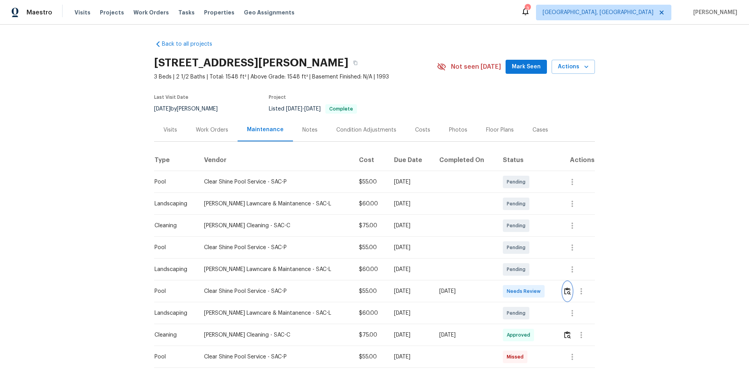
click at [565, 292] on img "button" at bounding box center [567, 290] width 7 height 7
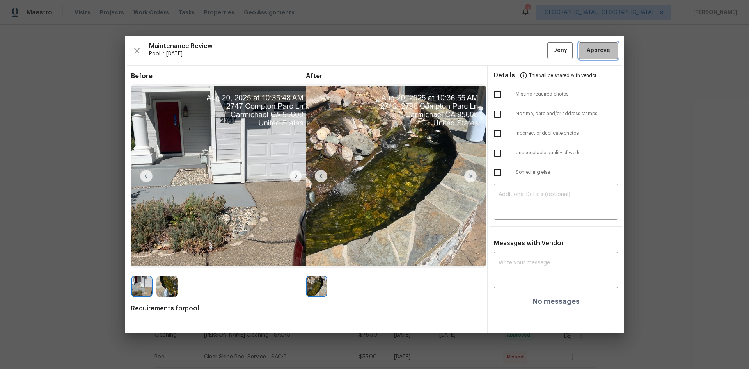
click at [594, 50] on span "Approve" at bounding box center [598, 51] width 23 height 10
